Goal: Transaction & Acquisition: Purchase product/service

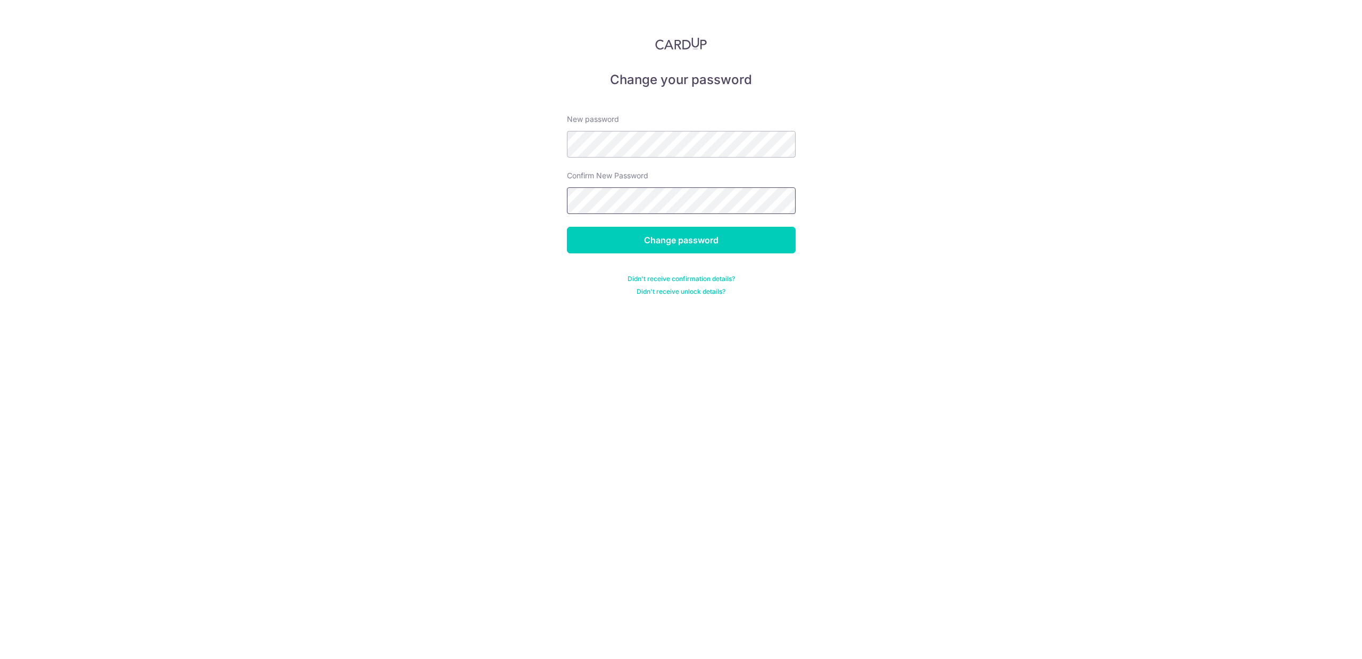
click at [567, 227] on input "Change password" at bounding box center [681, 240] width 229 height 27
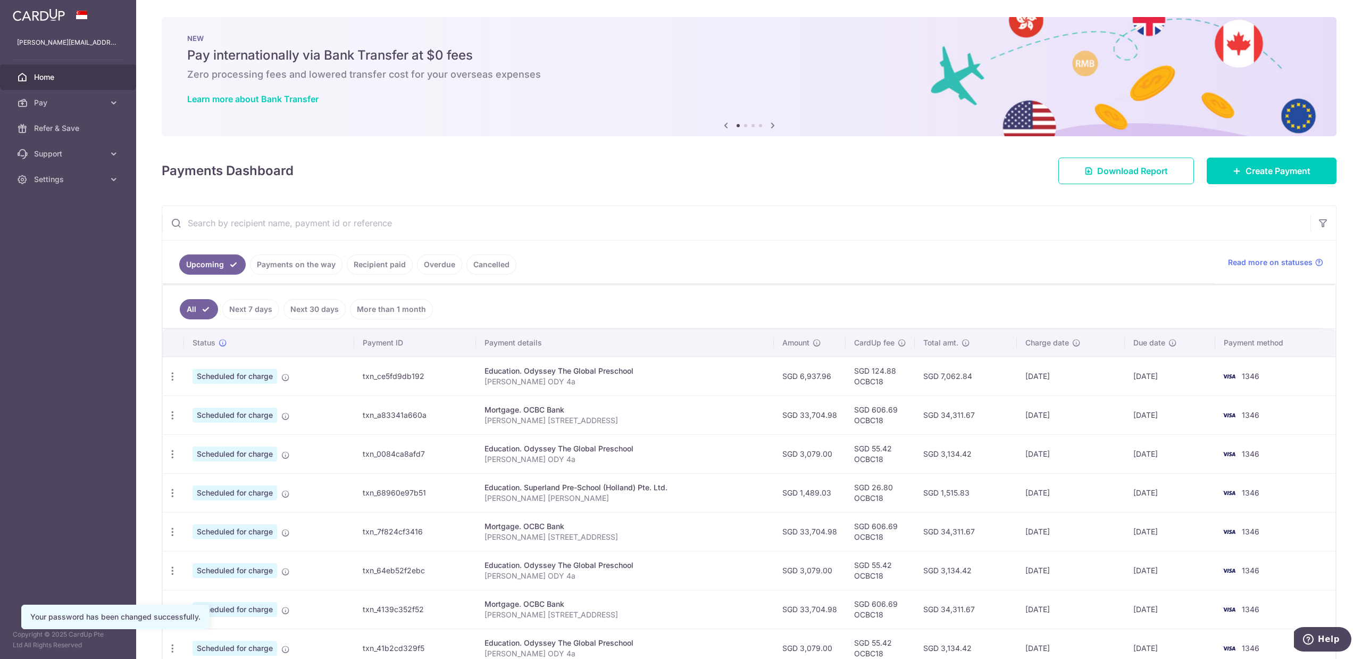
click at [294, 264] on link "Payments on the way" at bounding box center [296, 264] width 93 height 20
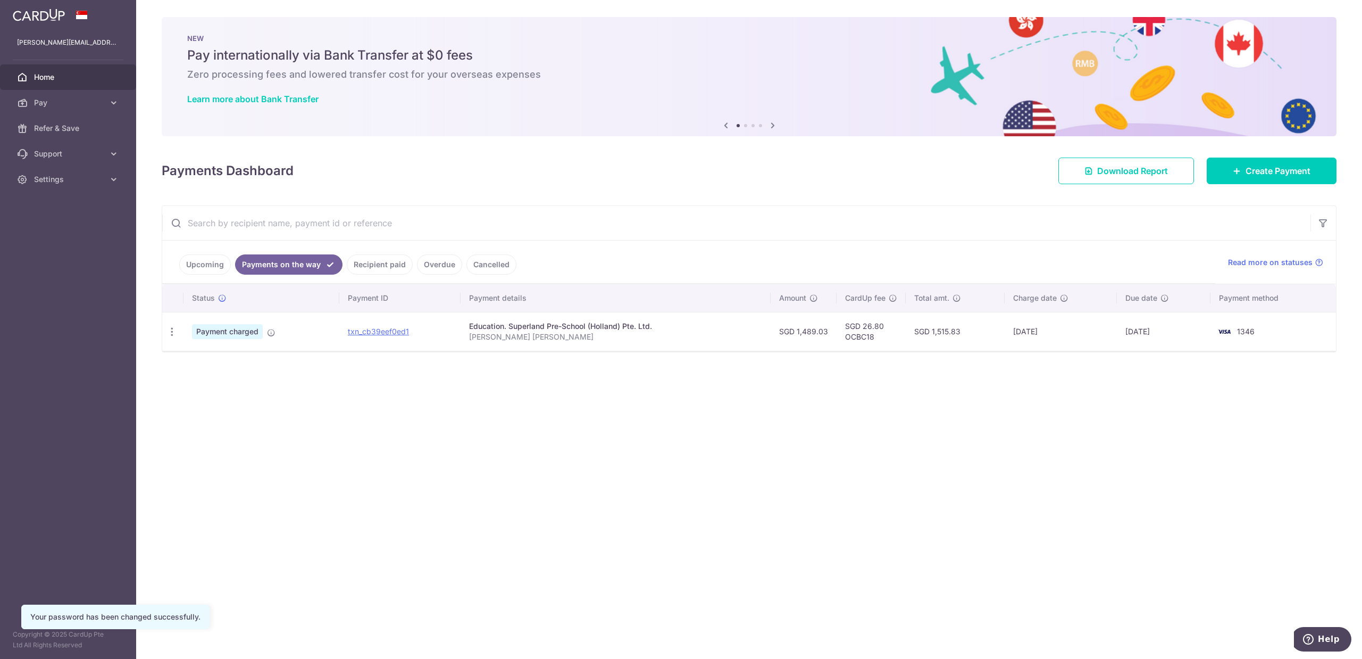
click at [375, 269] on link "Recipient paid" at bounding box center [380, 264] width 66 height 20
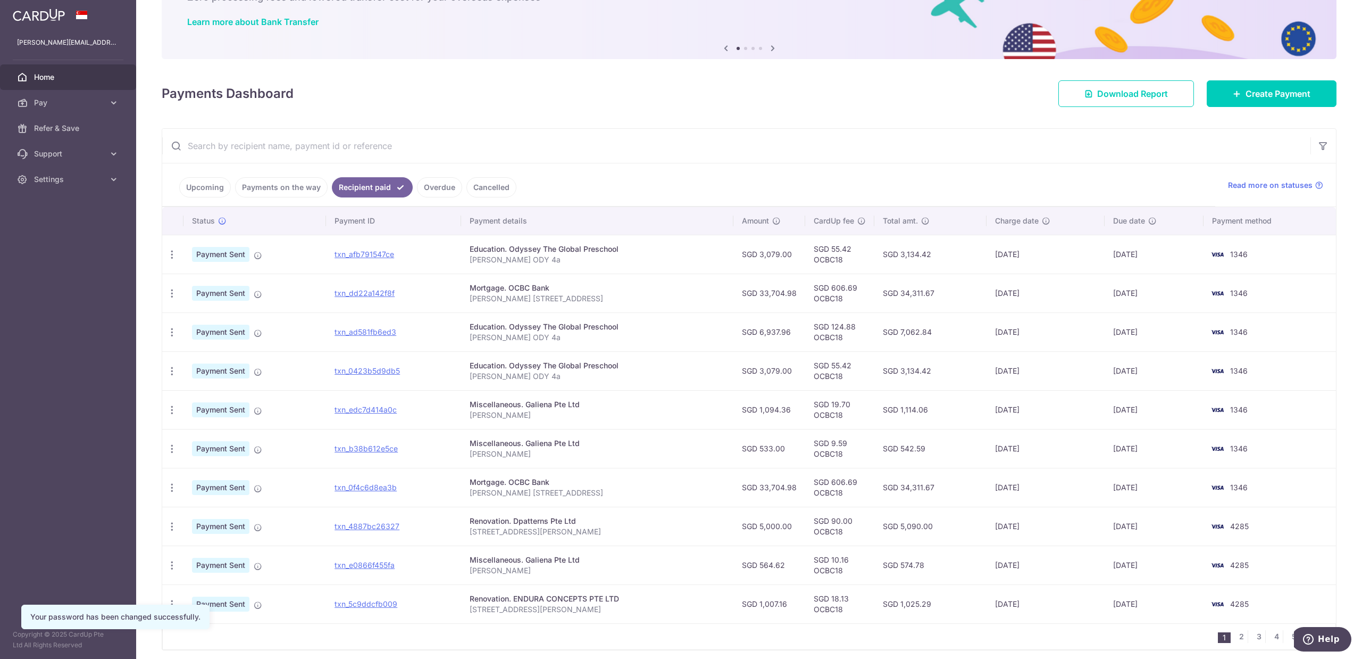
scroll to position [119, 0]
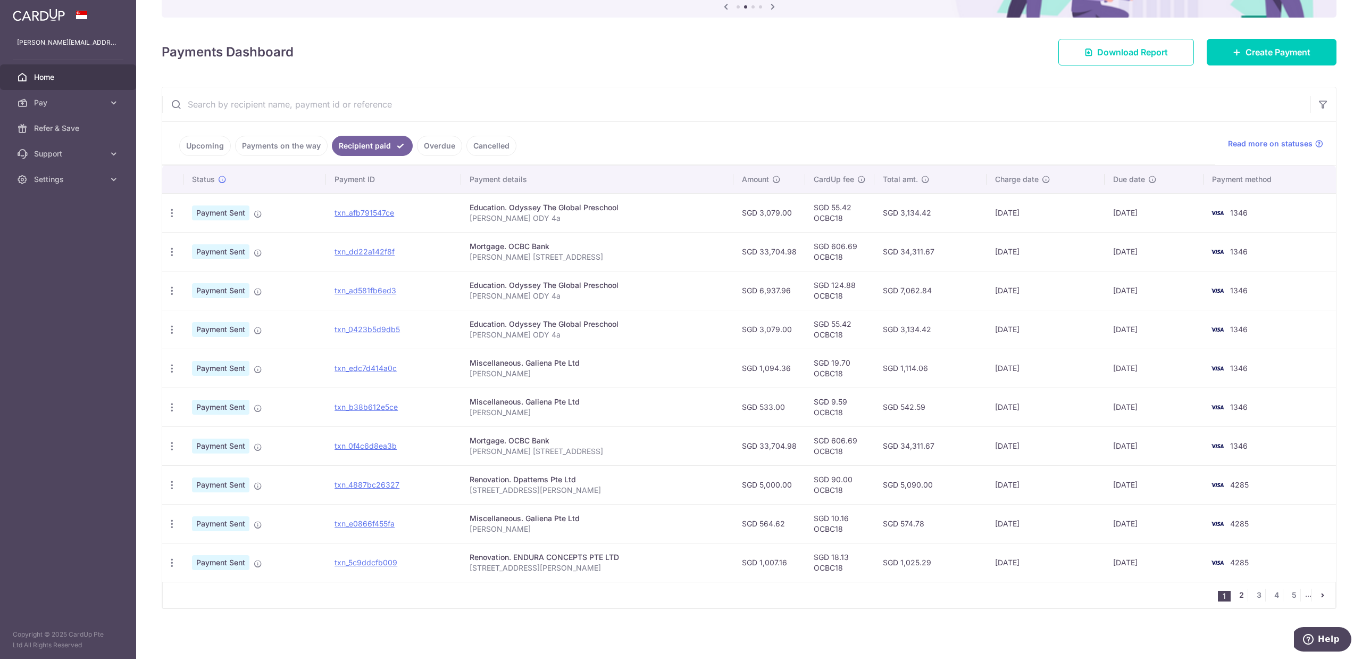
drag, startPoint x: 1236, startPoint y: 593, endPoint x: 1239, endPoint y: 587, distance: 6.4
click at [1236, 593] on link "2" at bounding box center [1241, 594] width 13 height 13
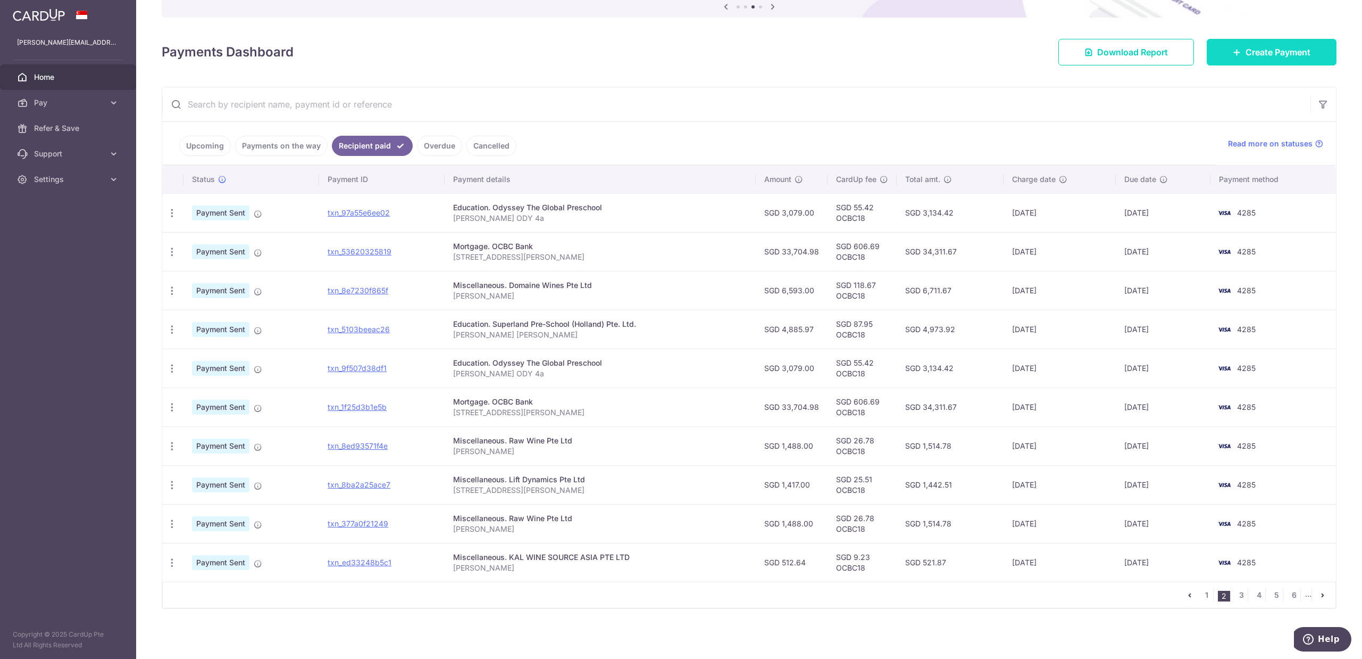
click at [1291, 49] on span "Create Payment" at bounding box center [1278, 52] width 65 height 13
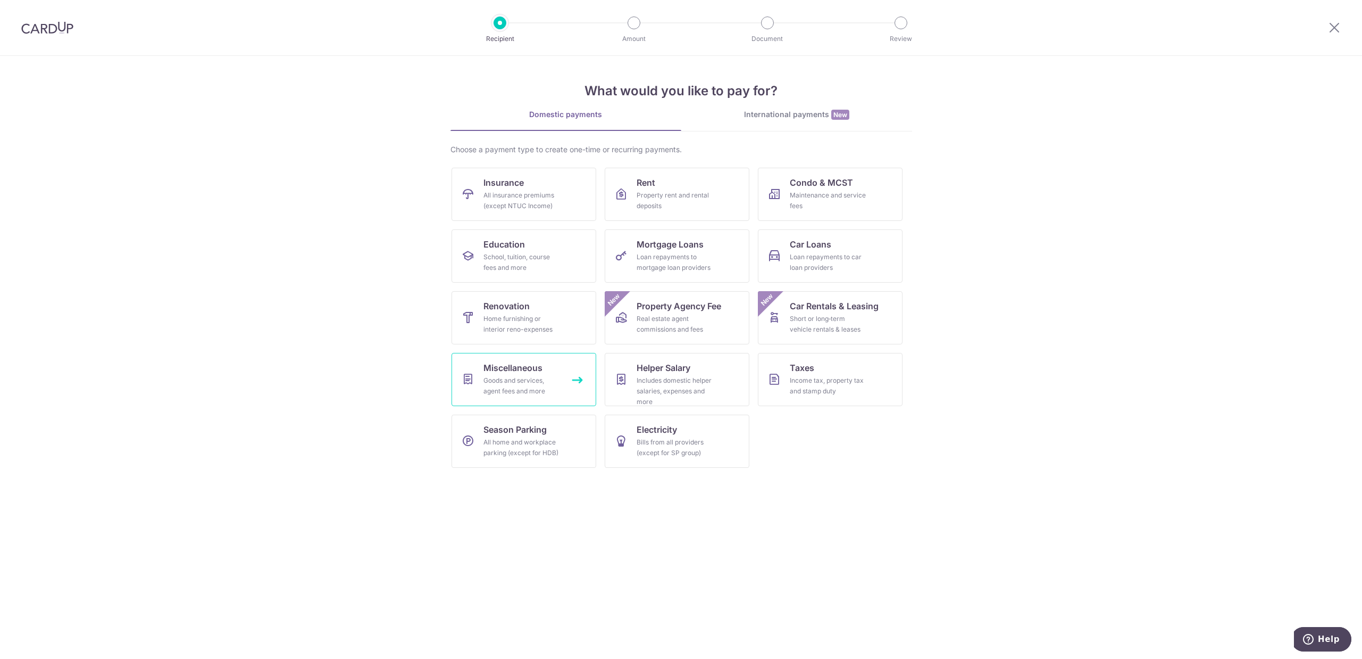
click at [524, 375] on div "Goods and services, agent fees and more" at bounding box center [522, 385] width 77 height 21
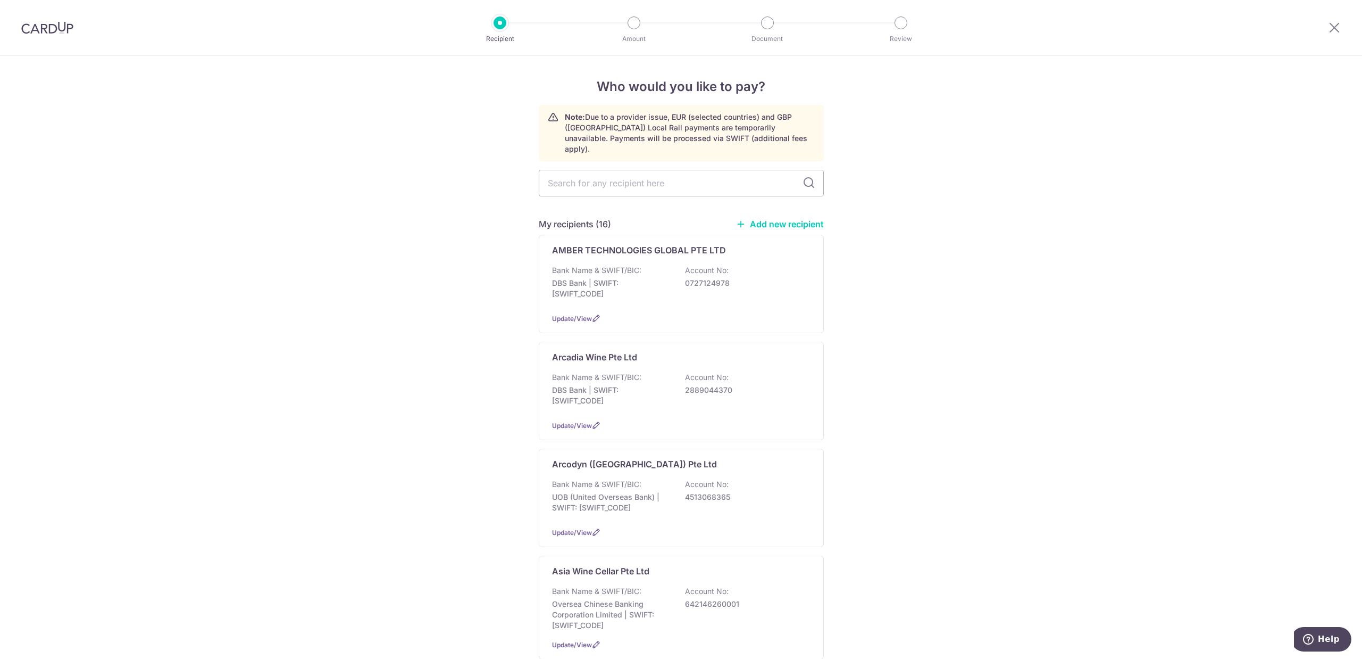
click at [592, 179] on input "text" at bounding box center [681, 183] width 285 height 27
type input "wineportal"
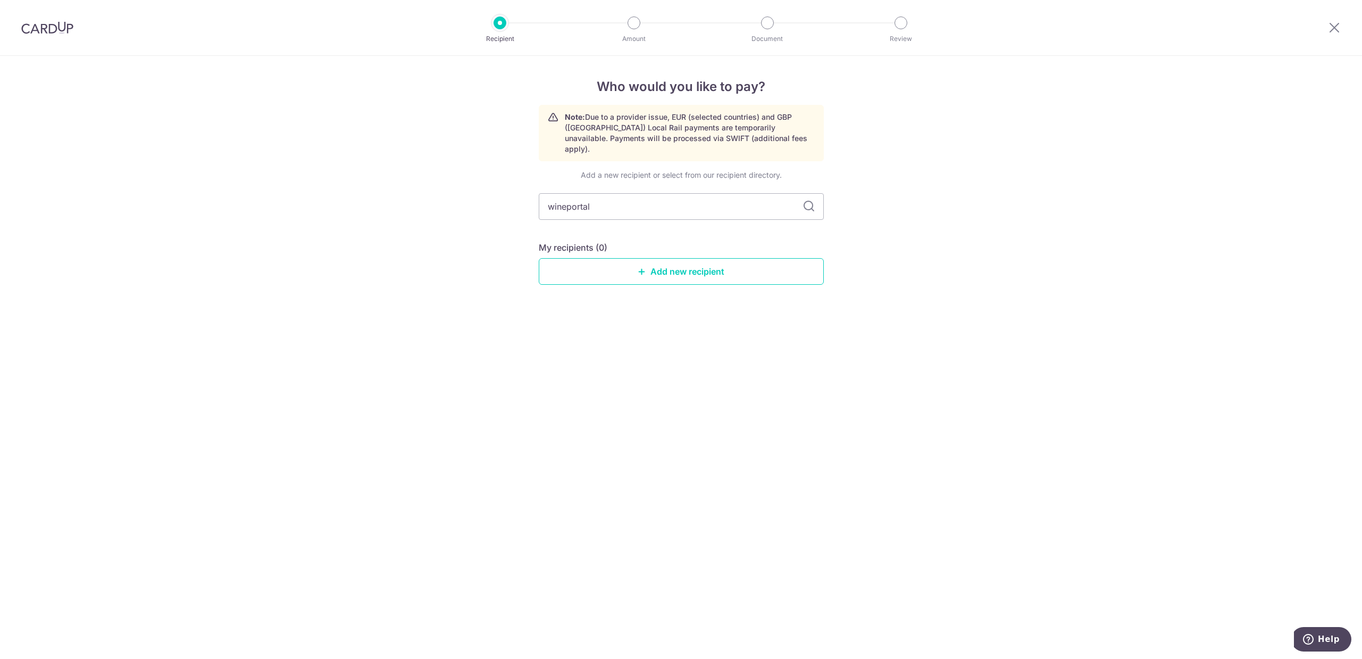
drag, startPoint x: 629, startPoint y: 196, endPoint x: 355, endPoint y: 186, distance: 274.2
click at [356, 186] on div "Who would you like to pay? Note: Due to a provider issue, EUR (selected countri…" at bounding box center [681, 357] width 1362 height 603
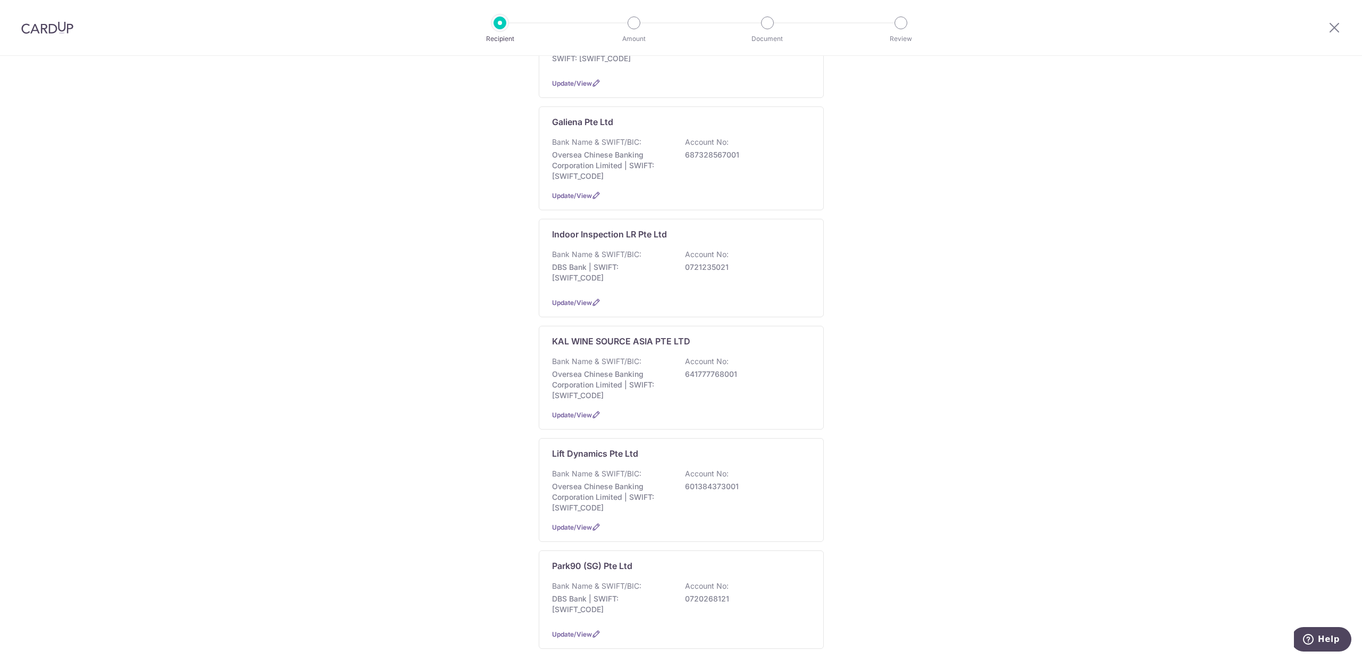
scroll to position [798, 0]
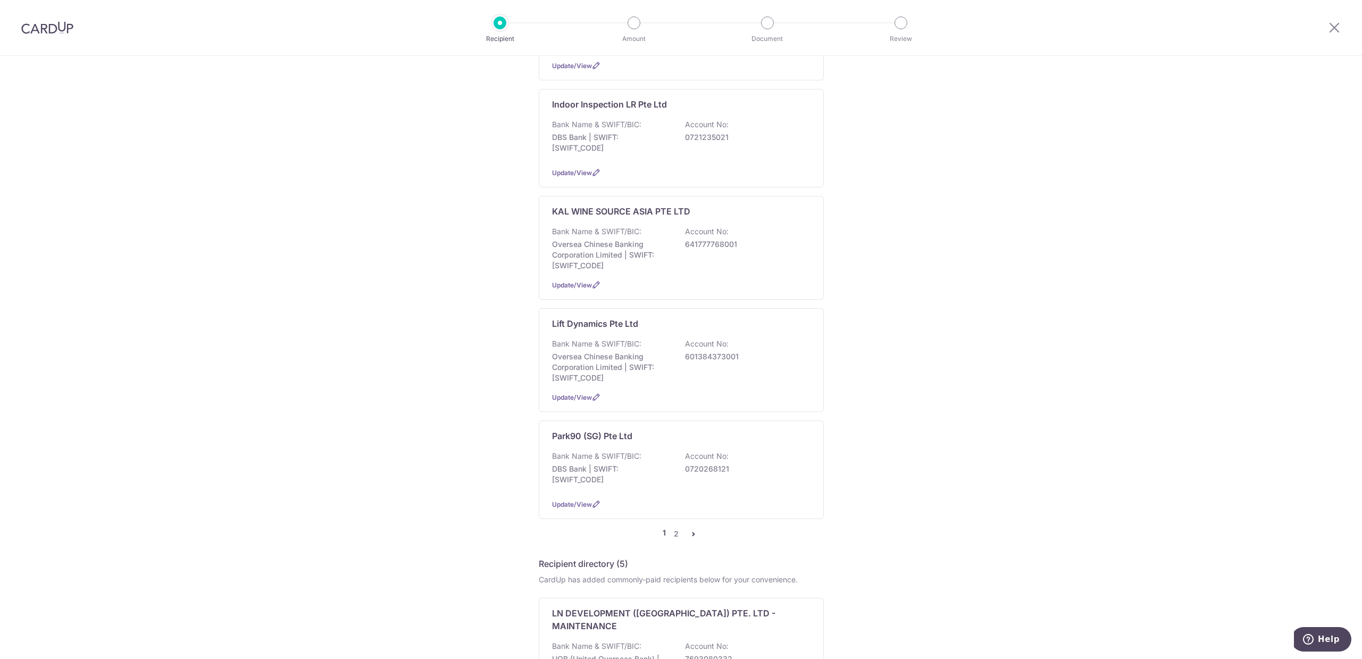
click at [1171, 555] on div "Who would you like to pay? Note: Due to a provider issue, EUR (selected countri…" at bounding box center [681, 231] width 1362 height 1947
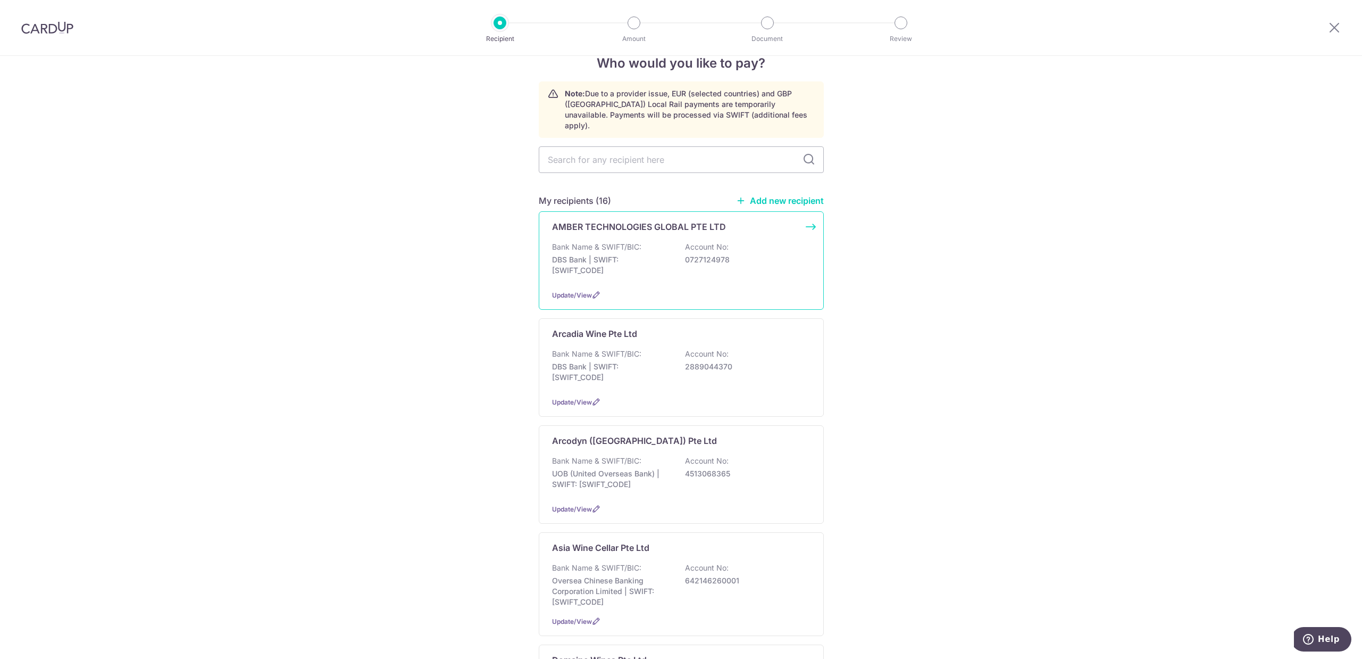
scroll to position [0, 0]
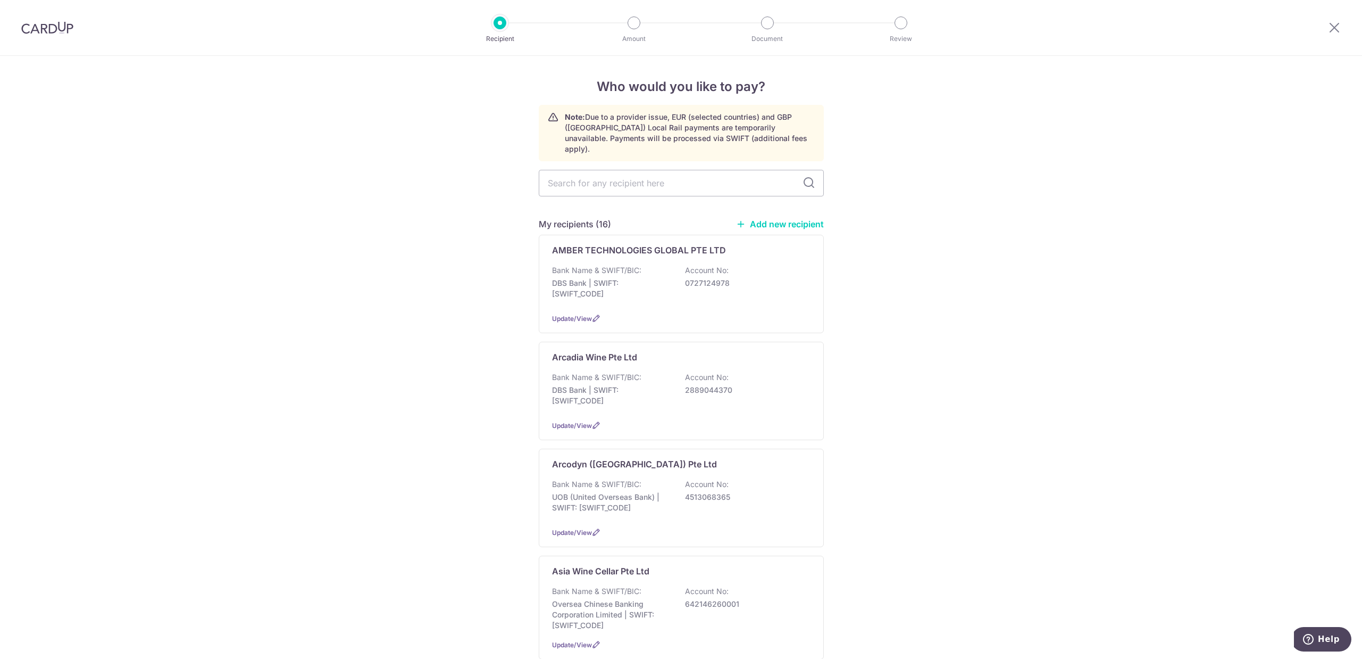
click at [774, 219] on link "Add new recipient" at bounding box center [780, 224] width 88 height 11
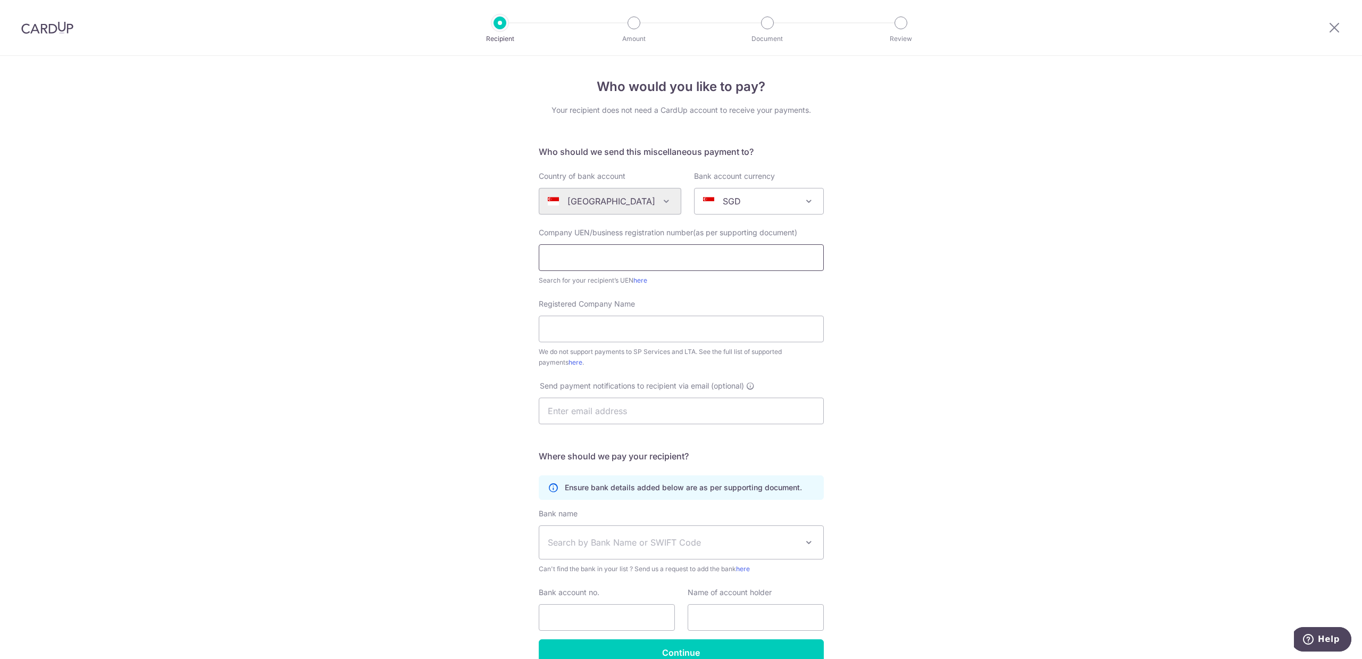
click at [612, 254] on input "text" at bounding box center [681, 257] width 285 height 27
type input "201622708DDBS"
click at [671, 325] on input "Registered Company Name" at bounding box center [681, 328] width 285 height 27
type input "Wine Portal Holding Pte Ltd"
drag, startPoint x: 632, startPoint y: 260, endPoint x: 275, endPoint y: 242, distance: 357.9
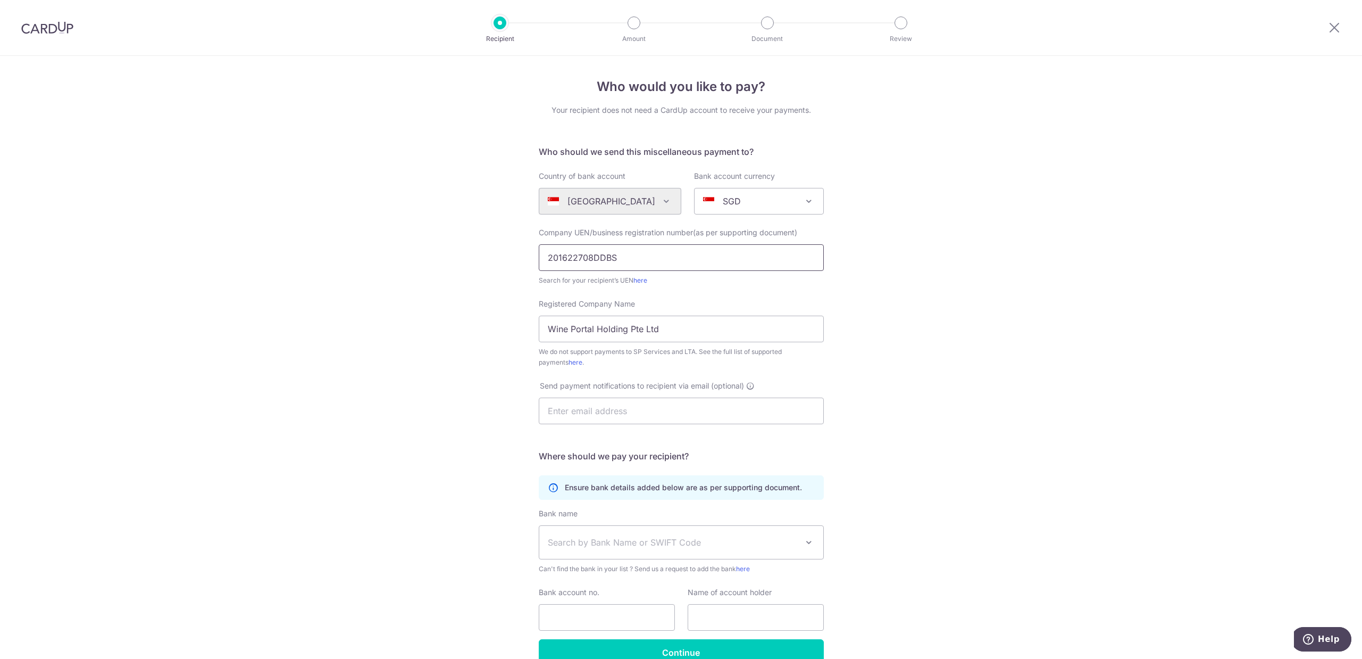
click at [277, 242] on div "Who would you like to pay? Your recipient does not need a CardUp account to rec…" at bounding box center [681, 386] width 1362 height 660
click at [590, 260] on input "201622708DDBS" at bounding box center [681, 257] width 285 height 27
paste input "text"
type input "201622708D"
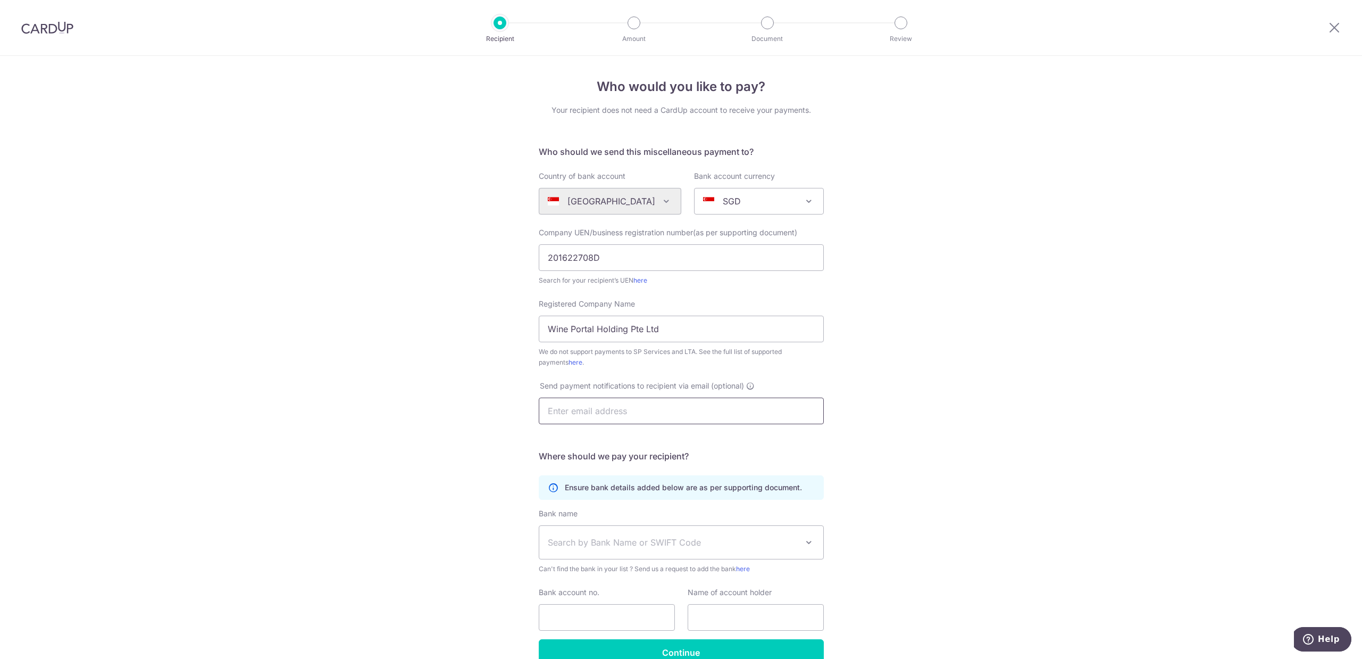
click at [621, 409] on input "text" at bounding box center [681, 410] width 285 height 27
paste input "iris.tsai@wineportal.com"
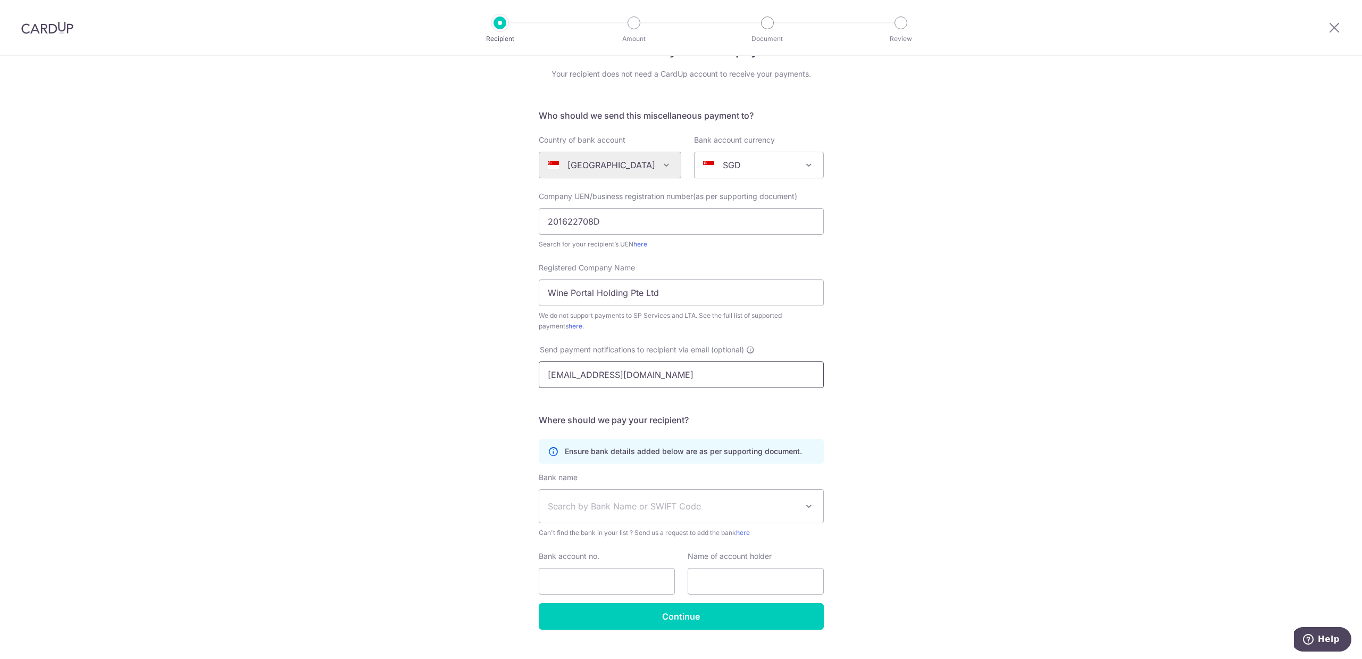
scroll to position [57, 0]
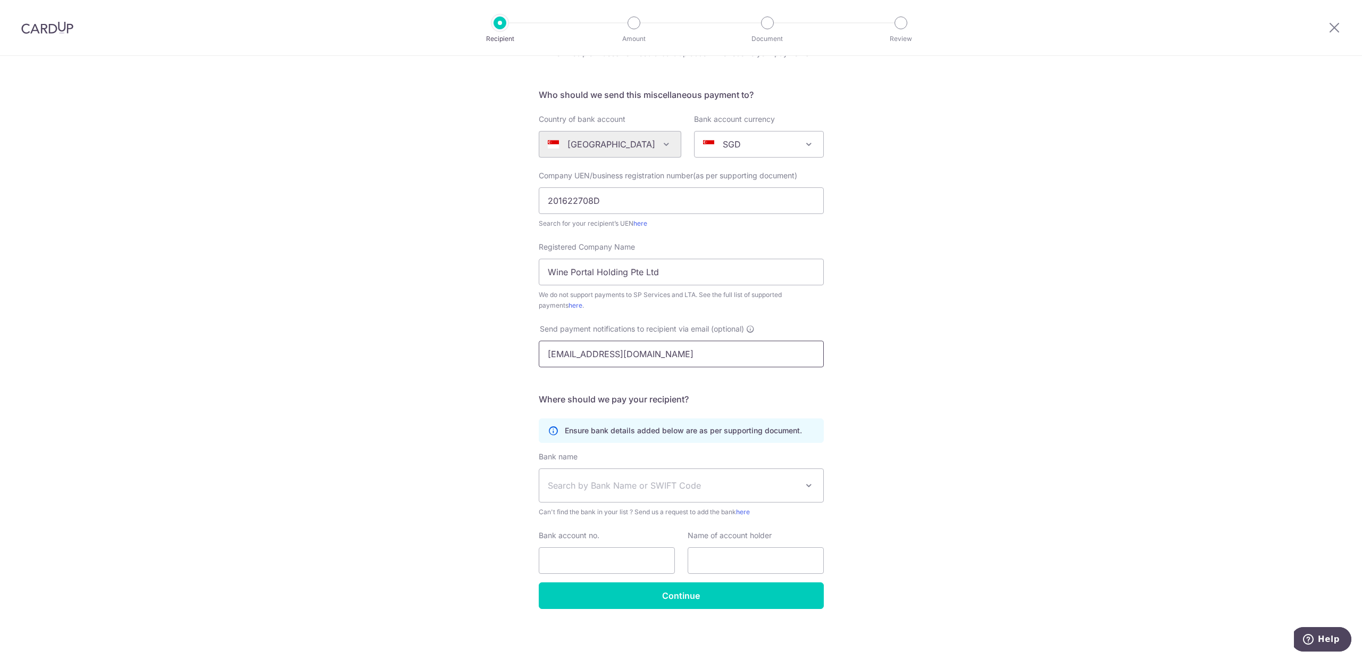
type input "iris.tsai@wineportal.com"
click at [642, 476] on span "Search by Bank Name or SWIFT Code" at bounding box center [681, 485] width 284 height 33
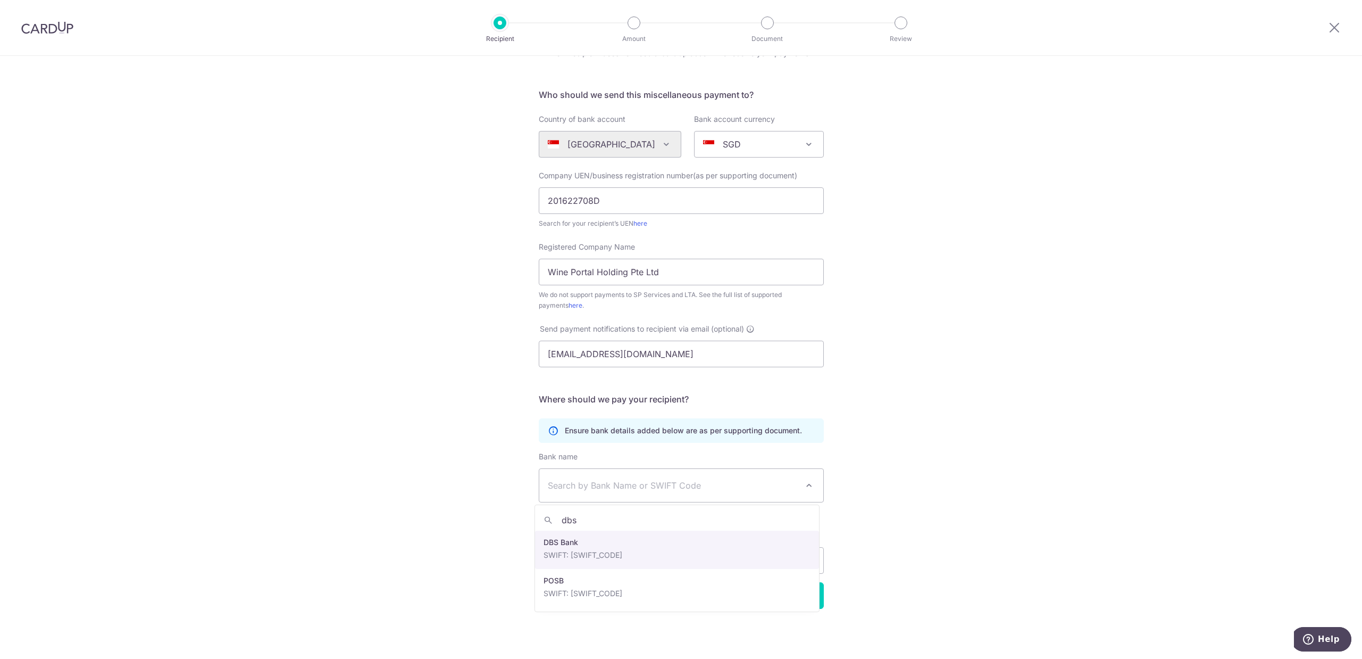
type input "dbs"
select select "6"
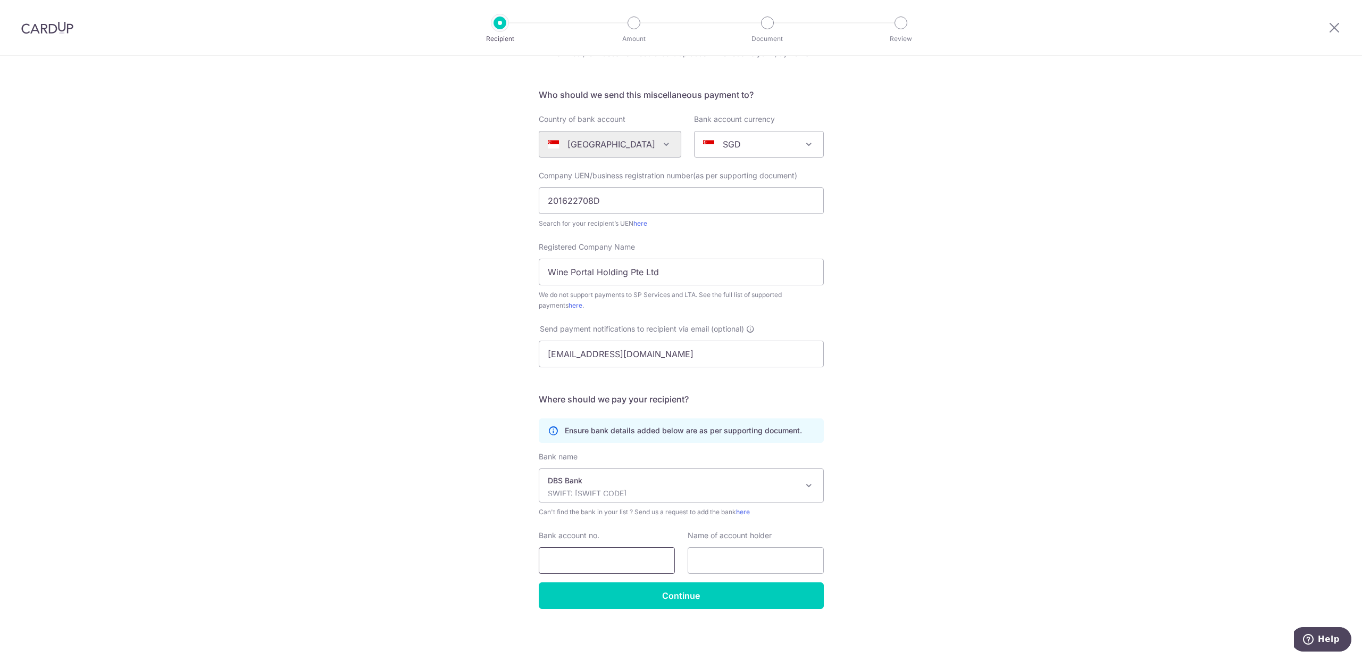
click at [601, 561] on input "Bank account no." at bounding box center [607, 560] width 136 height 27
type input "0720279310"
type input "Wine Portal Holding Pte Ltd"
click at [708, 603] on input "Continue" at bounding box center [681, 595] width 285 height 27
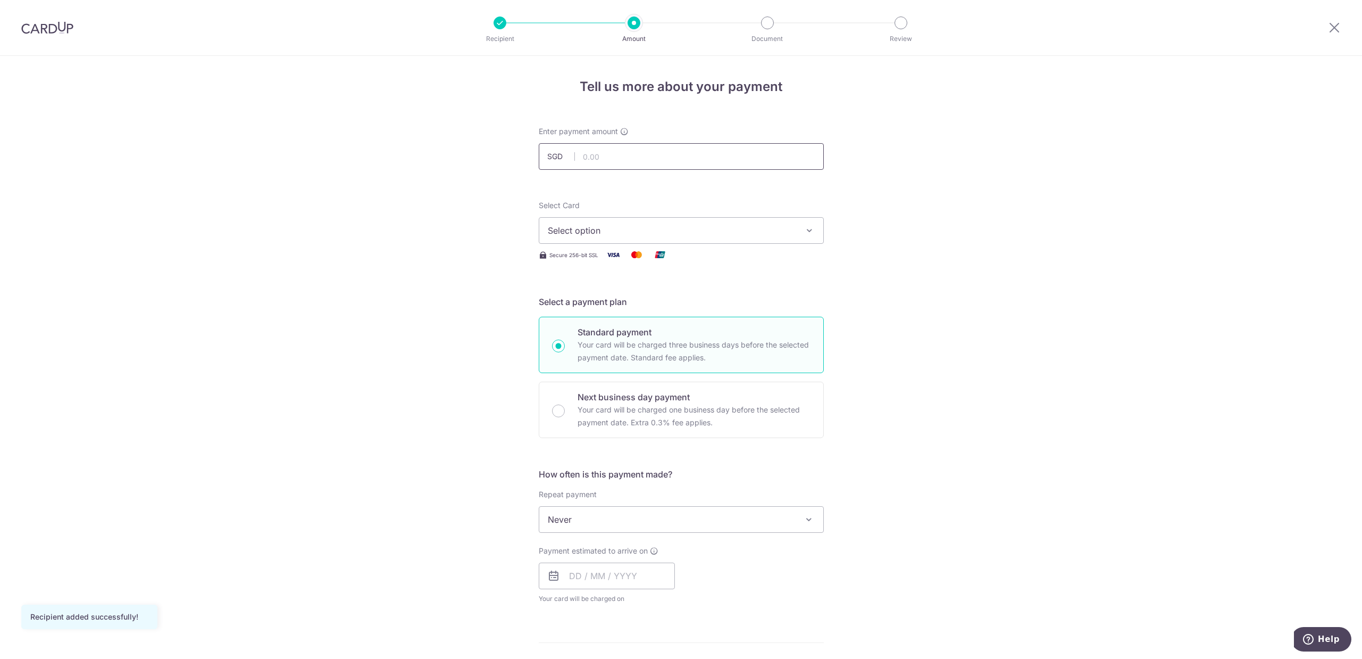
drag, startPoint x: 0, startPoint y: 0, endPoint x: 608, endPoint y: 160, distance: 628.3
click at [608, 160] on input "text" at bounding box center [681, 156] width 285 height 27
type input "370.00"
click at [913, 172] on div "Tell us more about your payment Enter payment amount SGD 370.00 370.00 Recipien…" at bounding box center [681, 537] width 1362 height 962
click at [761, 228] on span "Select option" at bounding box center [672, 230] width 248 height 13
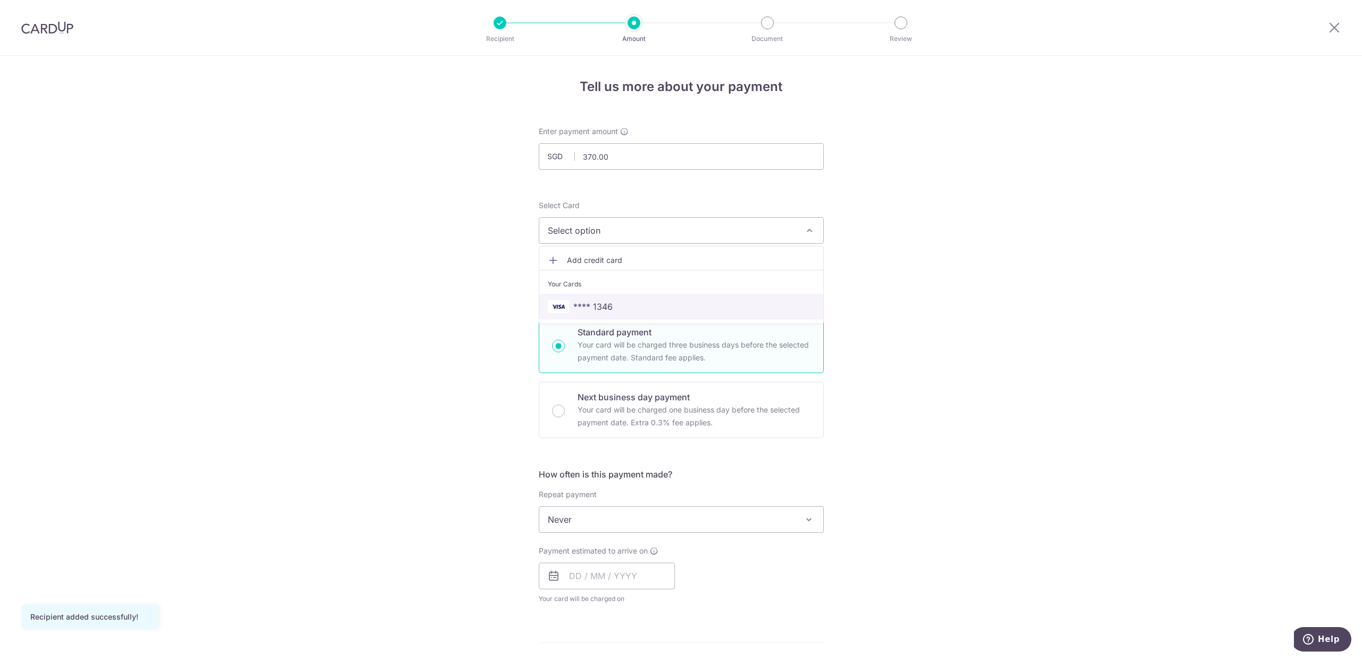
click at [595, 304] on span "**** 1346" at bounding box center [592, 306] width 39 height 13
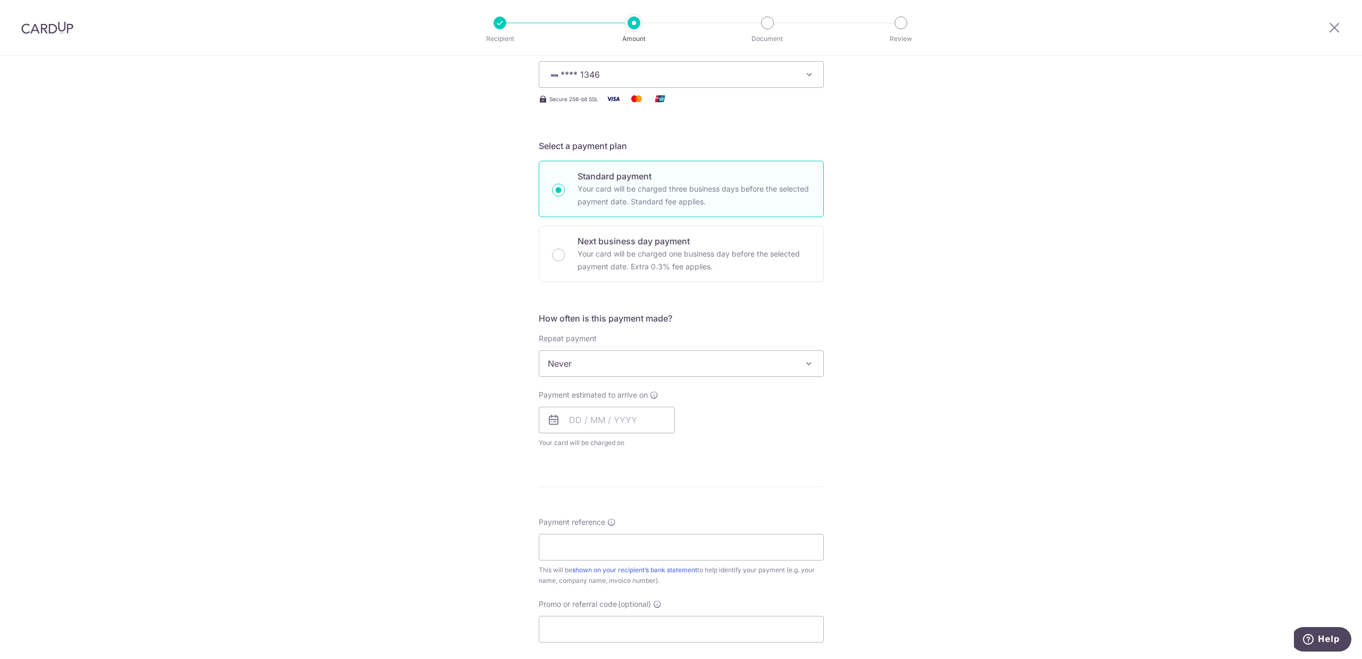
scroll to position [160, 0]
click at [575, 355] on span "Never" at bounding box center [681, 360] width 284 height 26
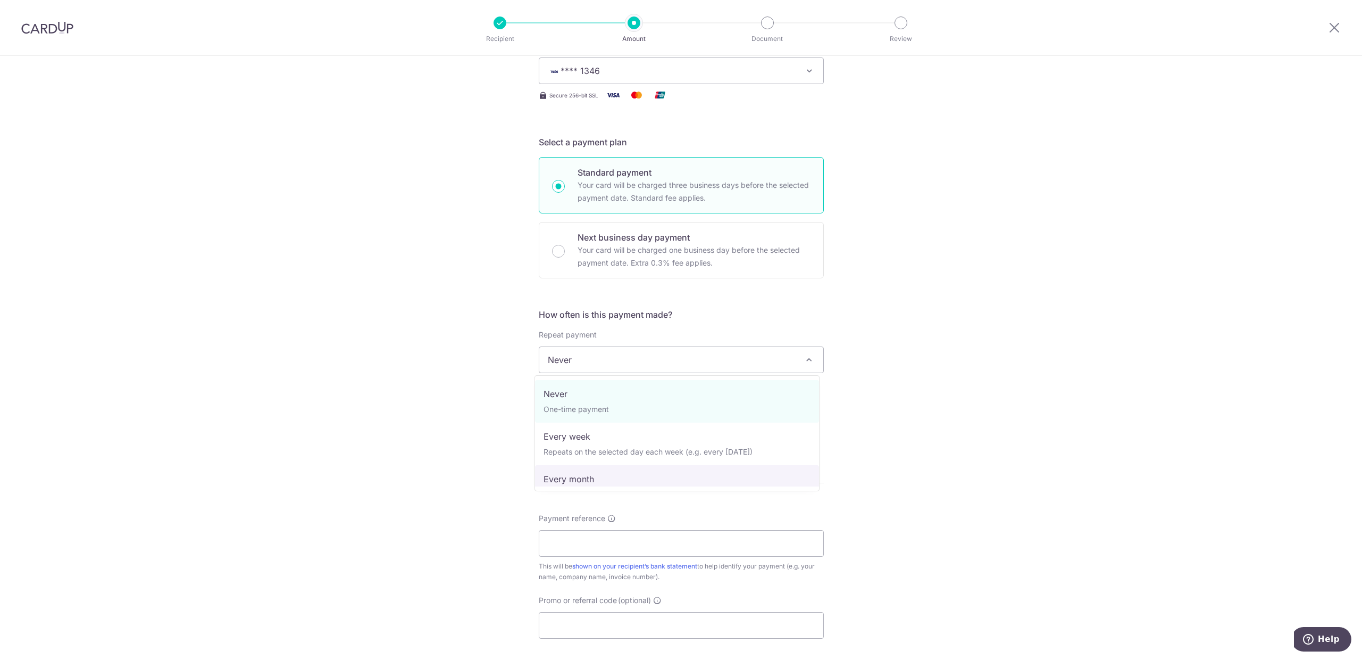
drag, startPoint x: 584, startPoint y: 479, endPoint x: 617, endPoint y: 468, distance: 34.8
select select "3"
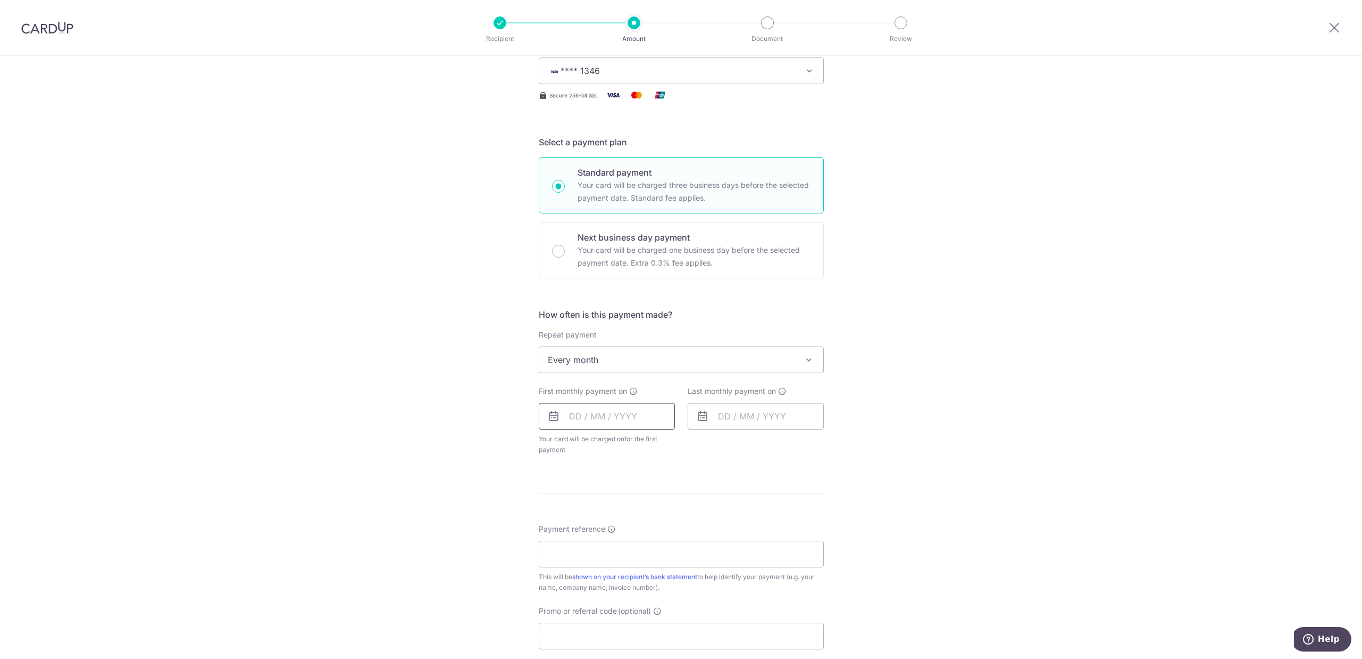
click at [589, 417] on input "text" at bounding box center [607, 416] width 136 height 27
click at [577, 535] on link "13" at bounding box center [581, 534] width 17 height 17
type input "[DATE]"
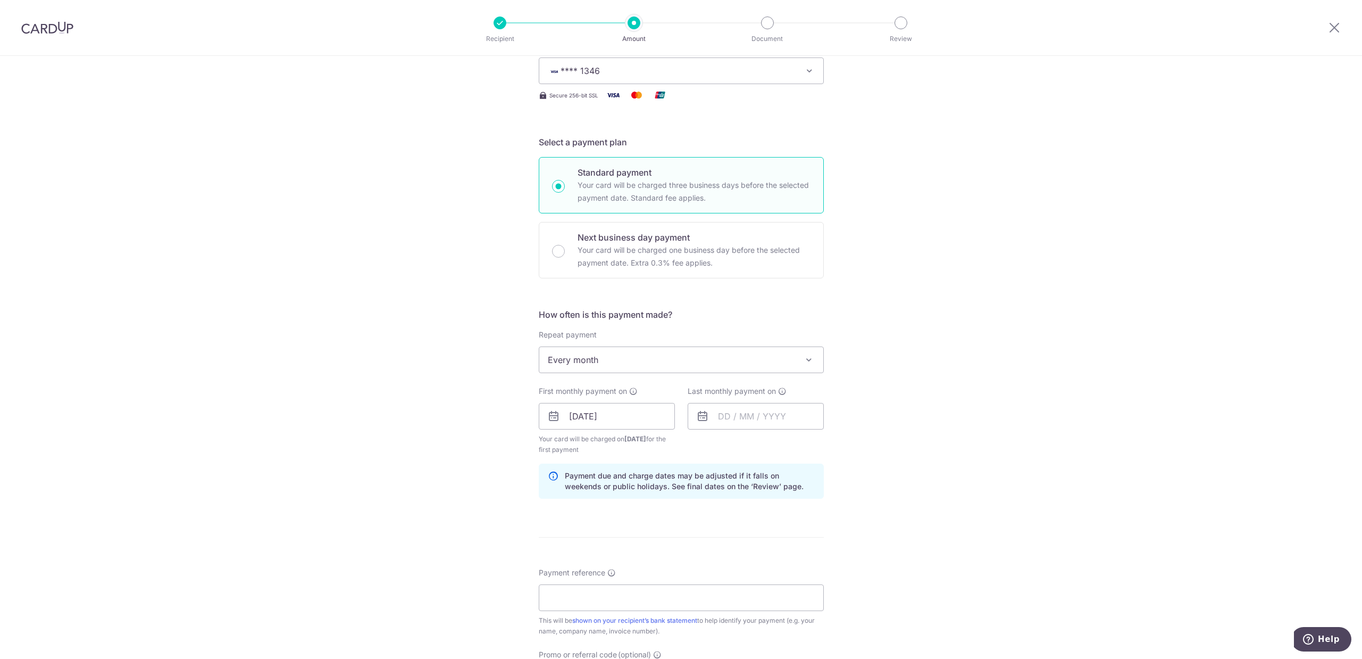
click at [702, 416] on icon at bounding box center [702, 416] width 13 height 13
click at [712, 416] on input "text" at bounding box center [756, 416] width 136 height 27
click at [832, 443] on link "Next" at bounding box center [838, 444] width 13 height 13
click at [708, 602] on link "30" at bounding box center [709, 597] width 17 height 17
type input "30/11/2025"
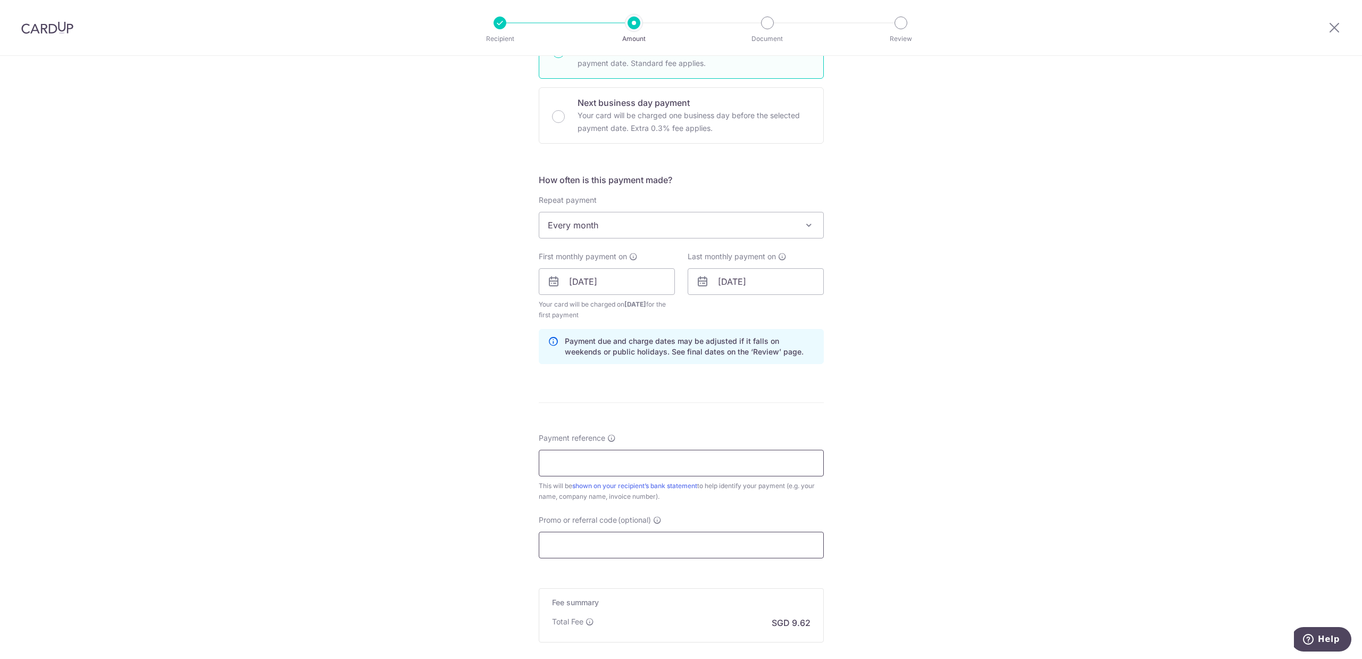
scroll to position [319, 0]
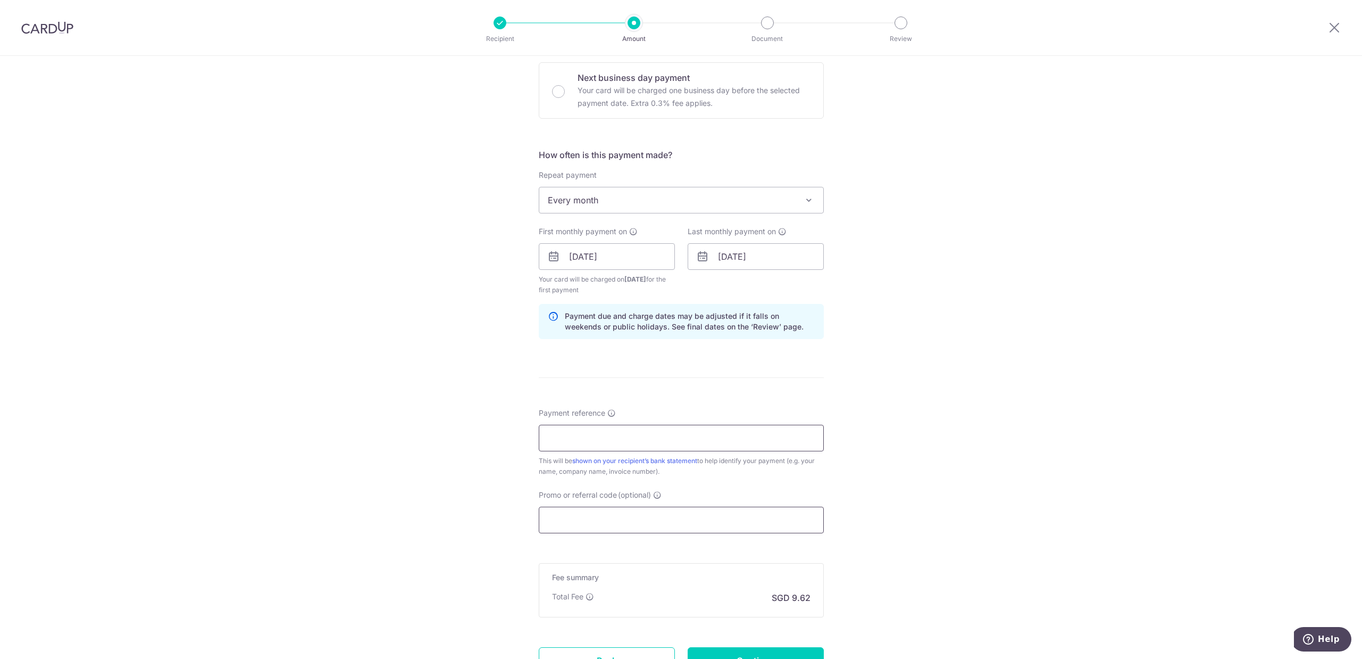
click at [625, 514] on input "Promo or referral code (optional)" at bounding box center [681, 519] width 285 height 27
click at [603, 442] on input "Payment reference" at bounding box center [681, 438] width 285 height 27
type input "[PERSON_NAME]"
click at [621, 520] on input "Promo or referral code (optional)" at bounding box center [681, 519] width 285 height 27
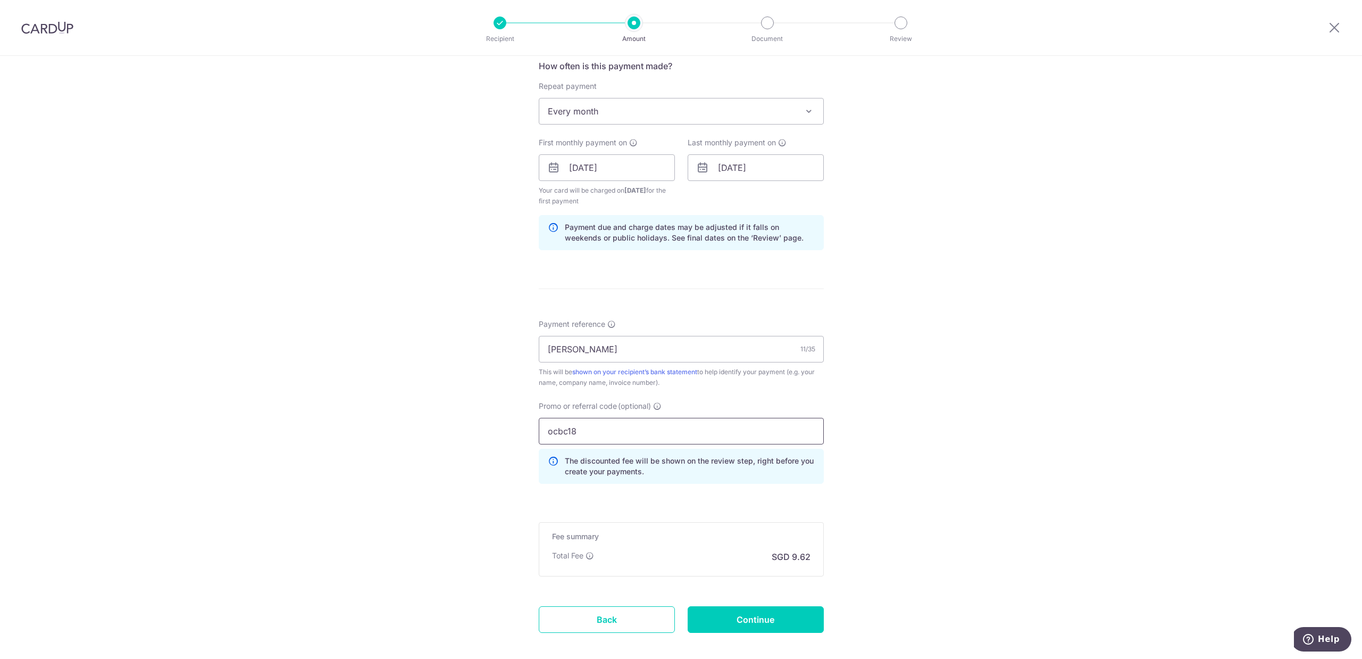
scroll to position [462, 0]
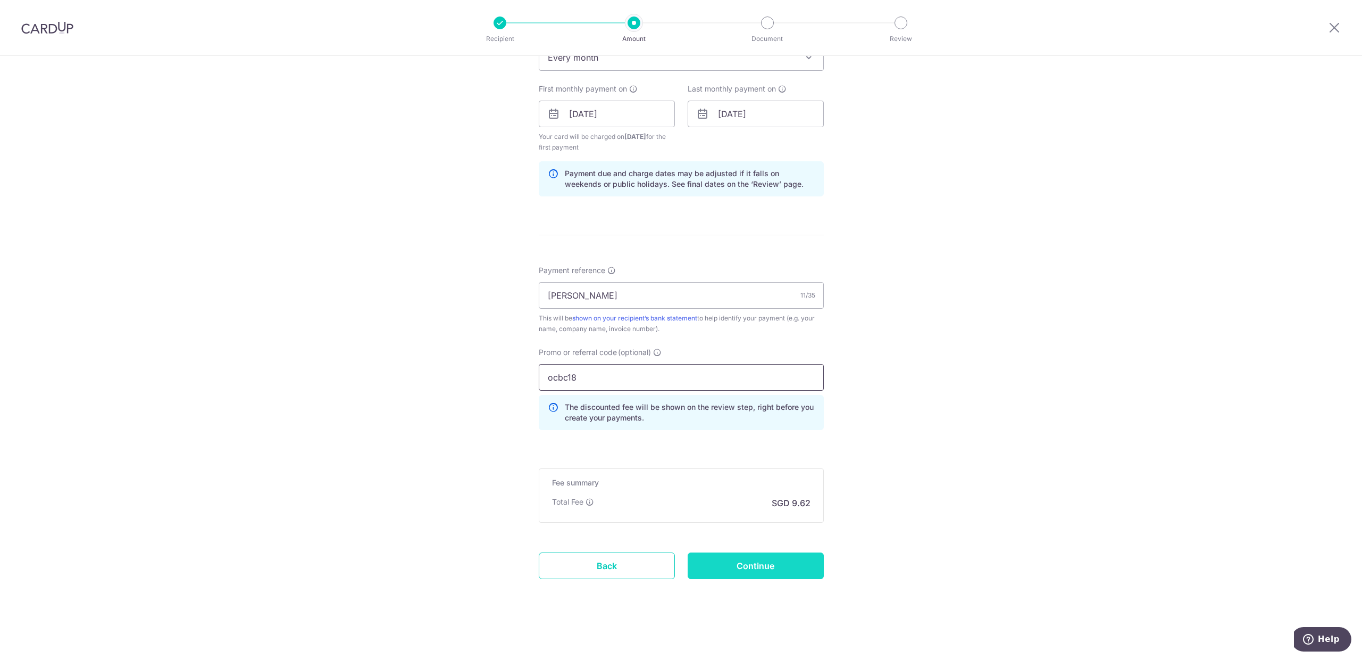
type input "ocbc18"
click at [754, 563] on input "Continue" at bounding box center [756, 565] width 136 height 27
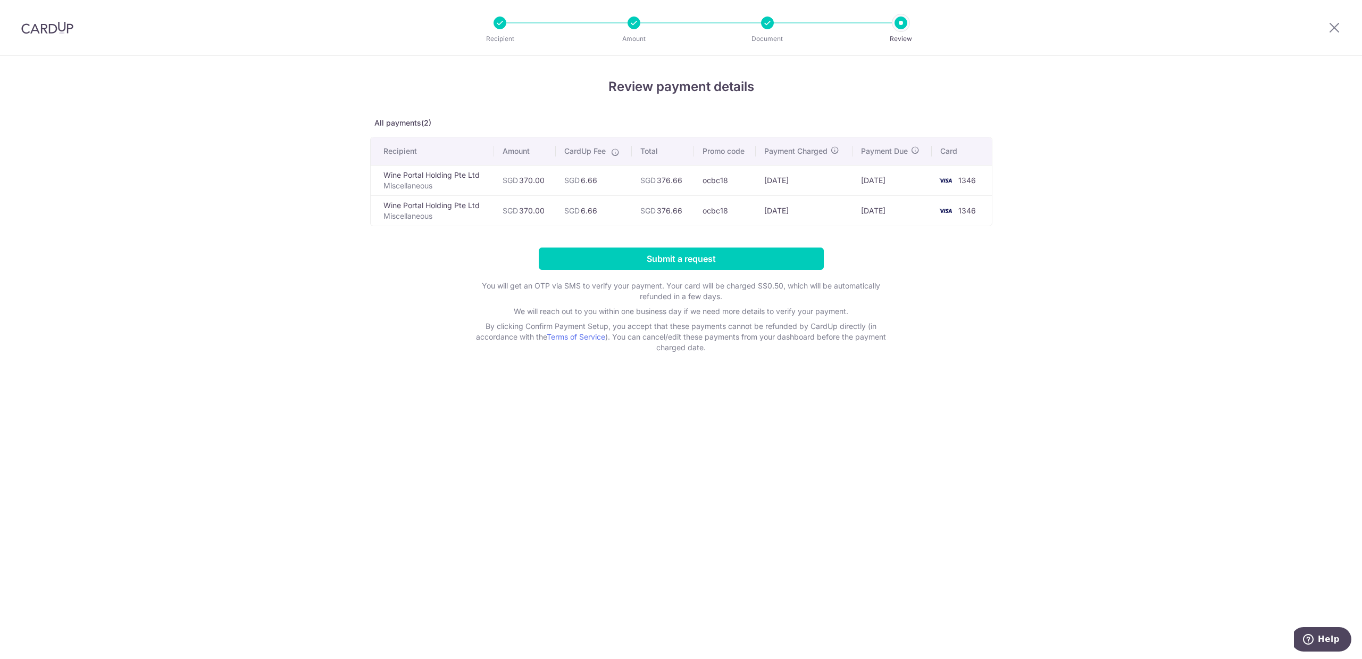
click at [727, 271] on form "Submit a request You will get an OTP via SMS to verify your payment. Your card …" at bounding box center [681, 299] width 622 height 105
click at [728, 268] on input "Submit a request" at bounding box center [681, 258] width 285 height 22
